Goal: Information Seeking & Learning: Learn about a topic

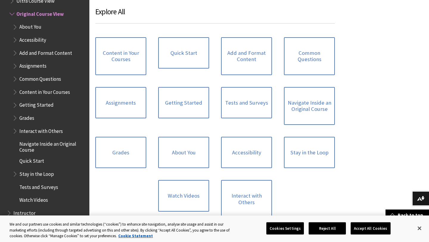
scroll to position [554, 0]
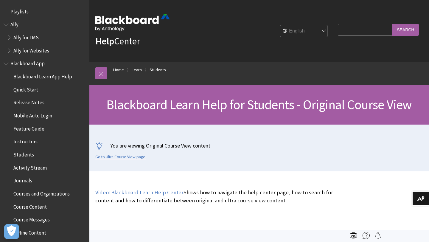
scroll to position [704, 0]
